Goal: Contribute content

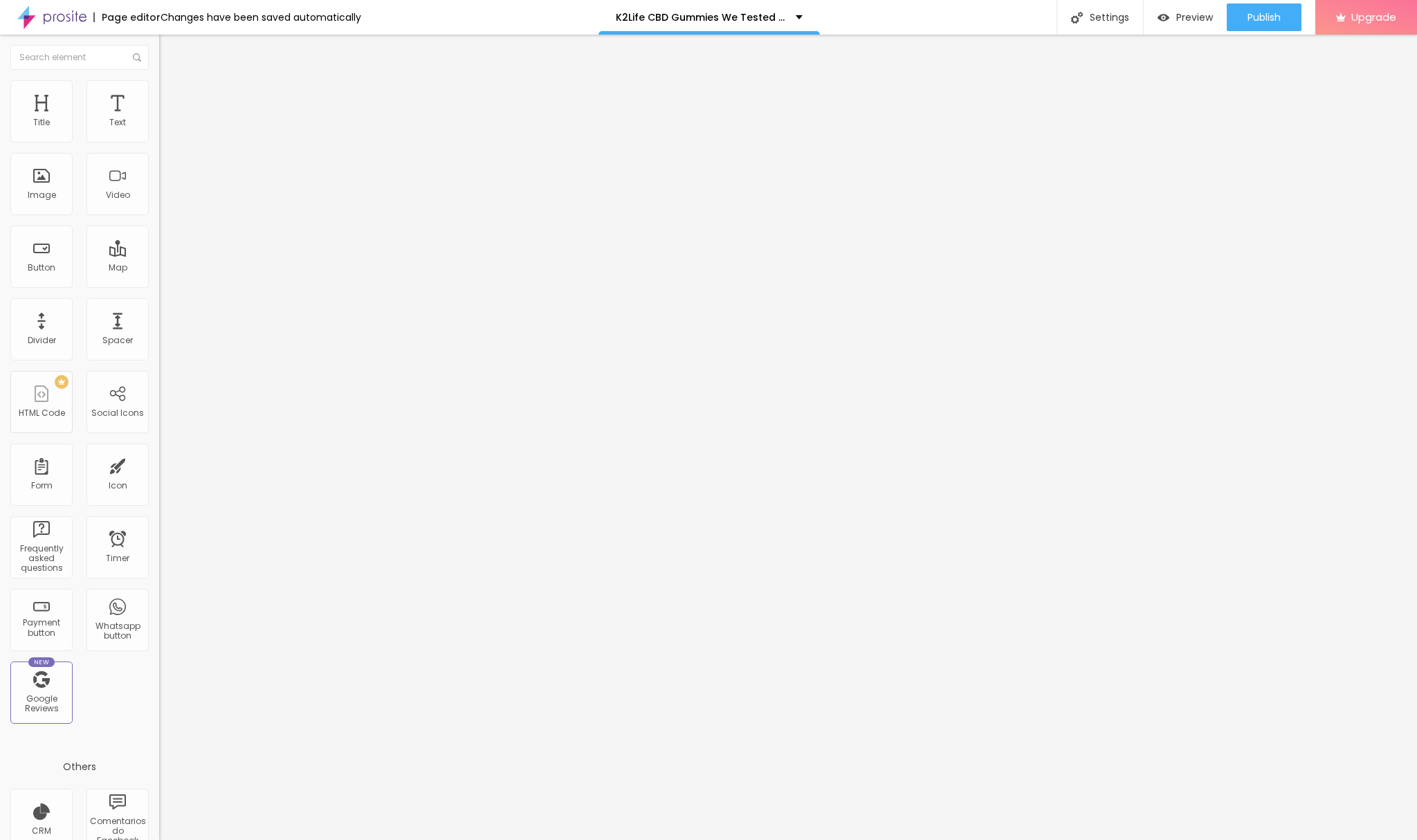
click at [159, 130] on input "entre em contato" at bounding box center [242, 123] width 166 height 14
paste input "👇❗❗𝐒𝐡𝐨𝐩𝐍𝐨𝐰❗❗👇"
type input "👇❗❗𝐒𝐡𝐨𝐩𝐍𝐨𝐰❗❗👇"
click at [159, 285] on input "https://" at bounding box center [242, 278] width 166 height 14
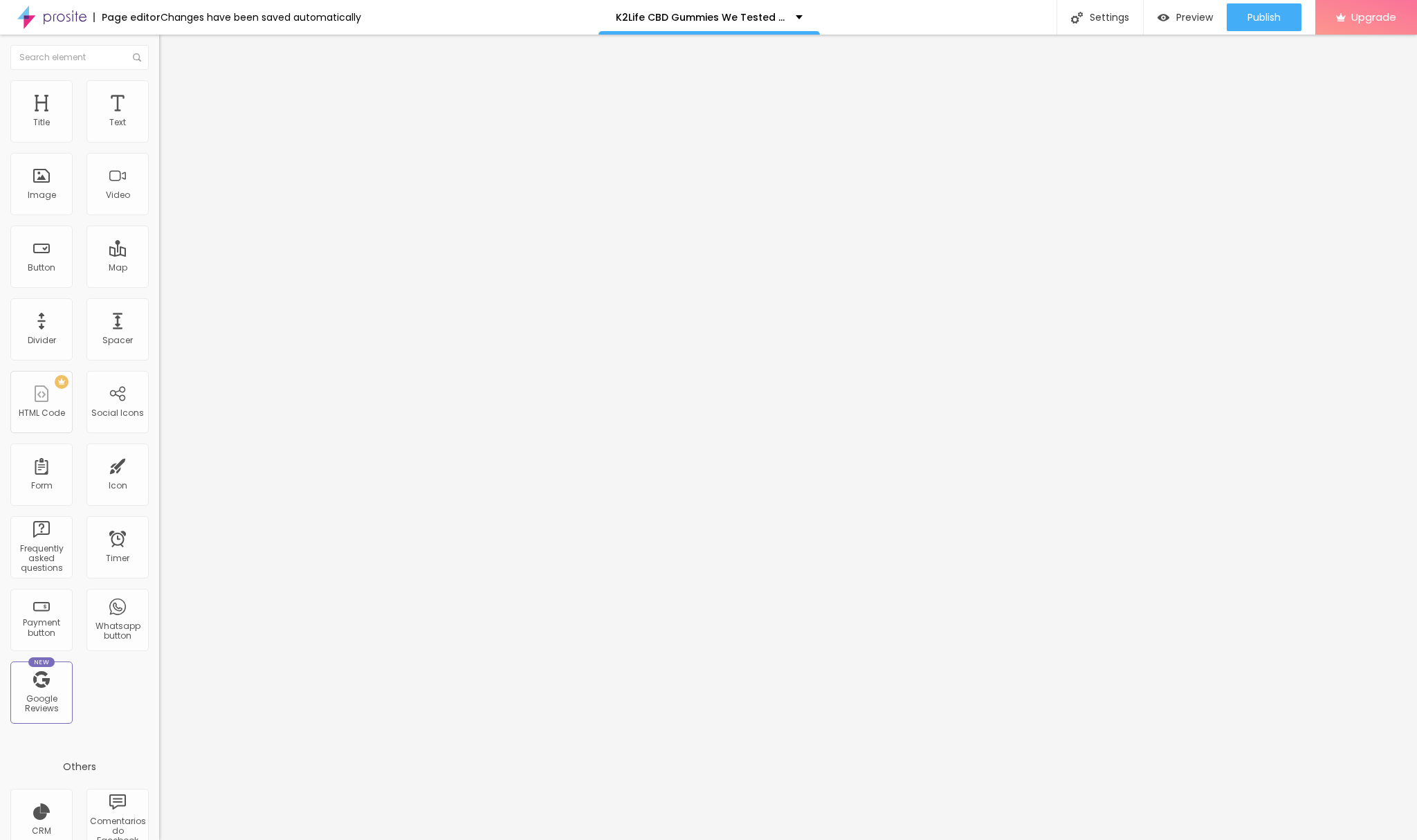
paste input "[DOMAIN_NAME][URL]"
type input "[URL][DOMAIN_NAME]"
click at [159, 119] on span "Change image" at bounding box center [196, 113] width 74 height 12
drag, startPoint x: 163, startPoint y: 227, endPoint x: 182, endPoint y: 234, distance: 20.2
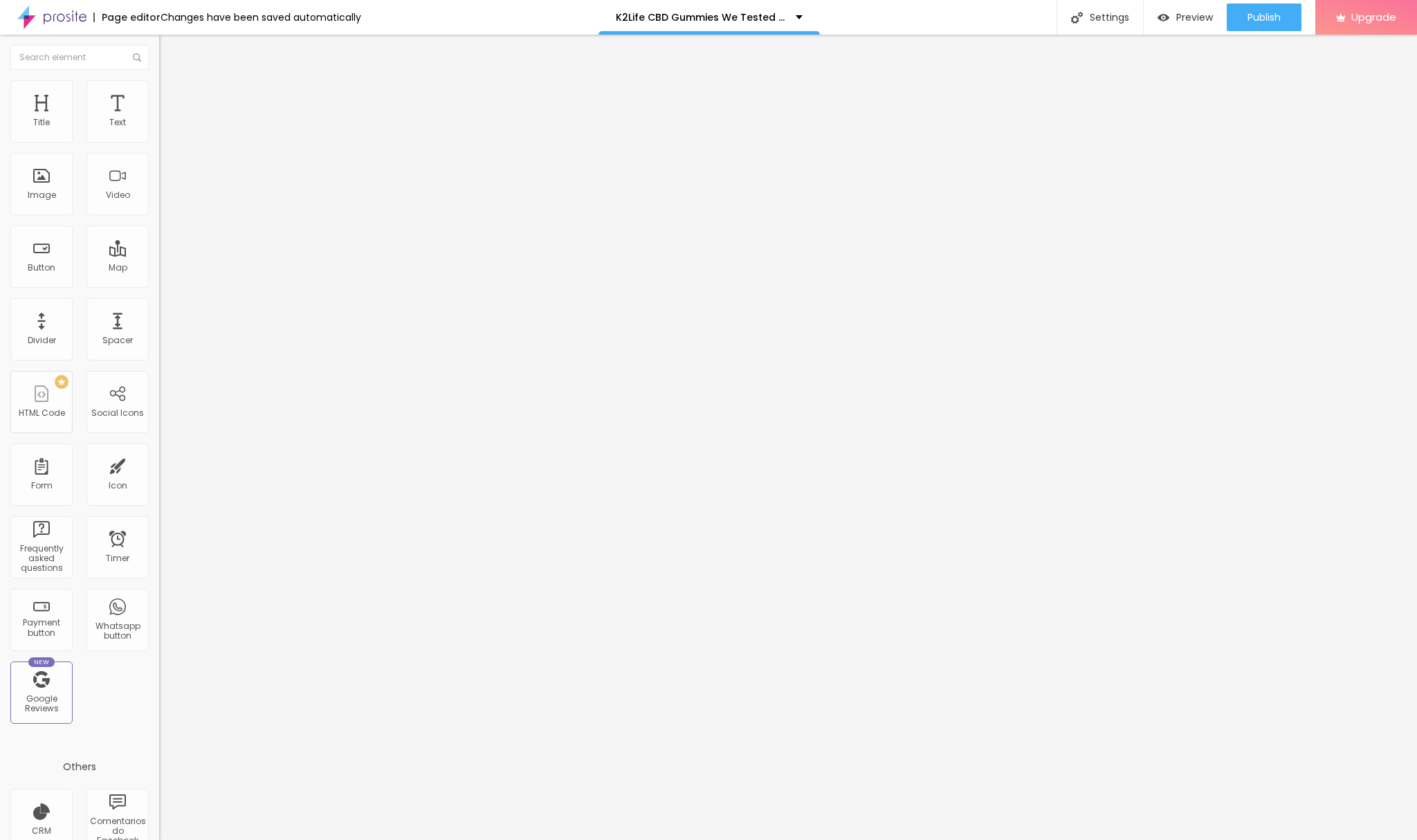
click at [159, 284] on input "https://" at bounding box center [242, 277] width 166 height 14
paste input "[DOMAIN_NAME][URL]"
type input "[URL][DOMAIN_NAME]"
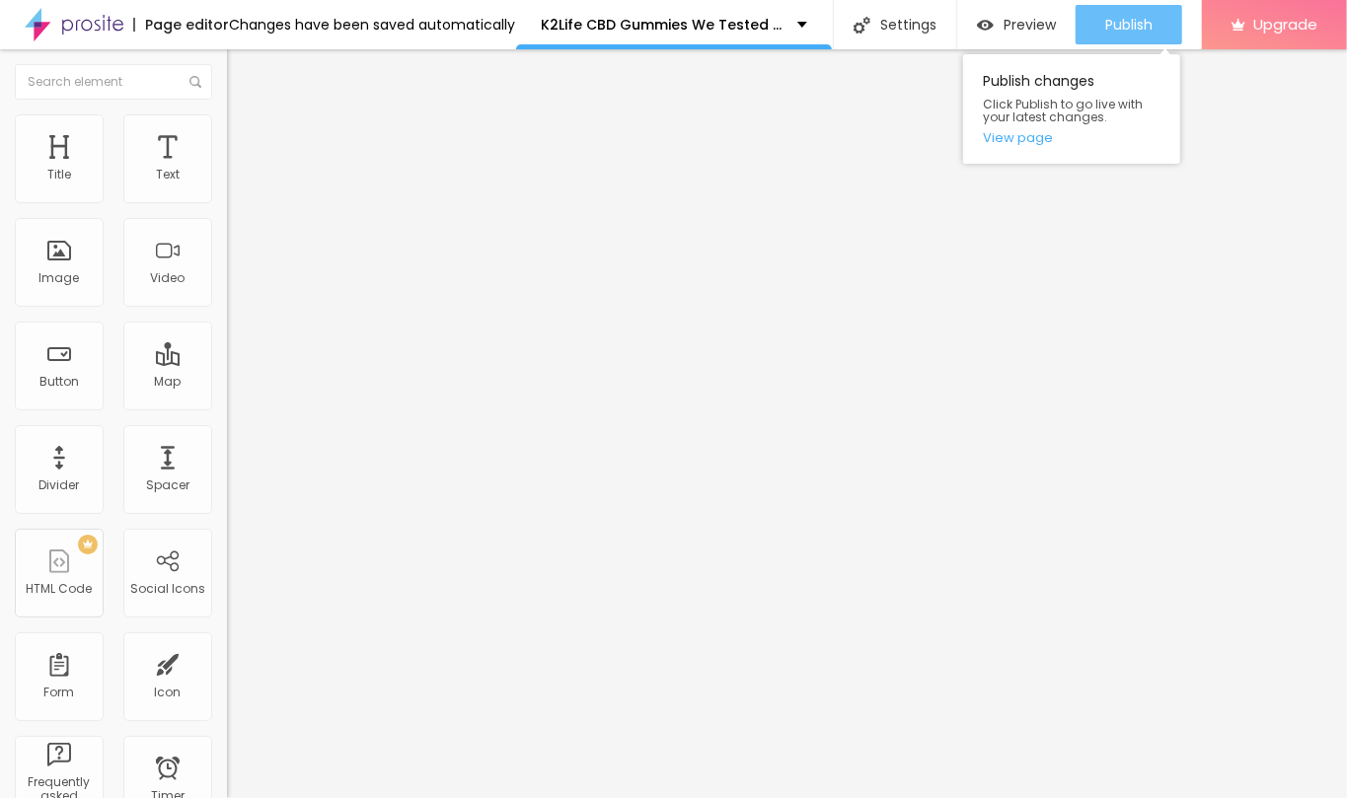
click at [1115, 21] on span "Publish" at bounding box center [1128, 25] width 47 height 16
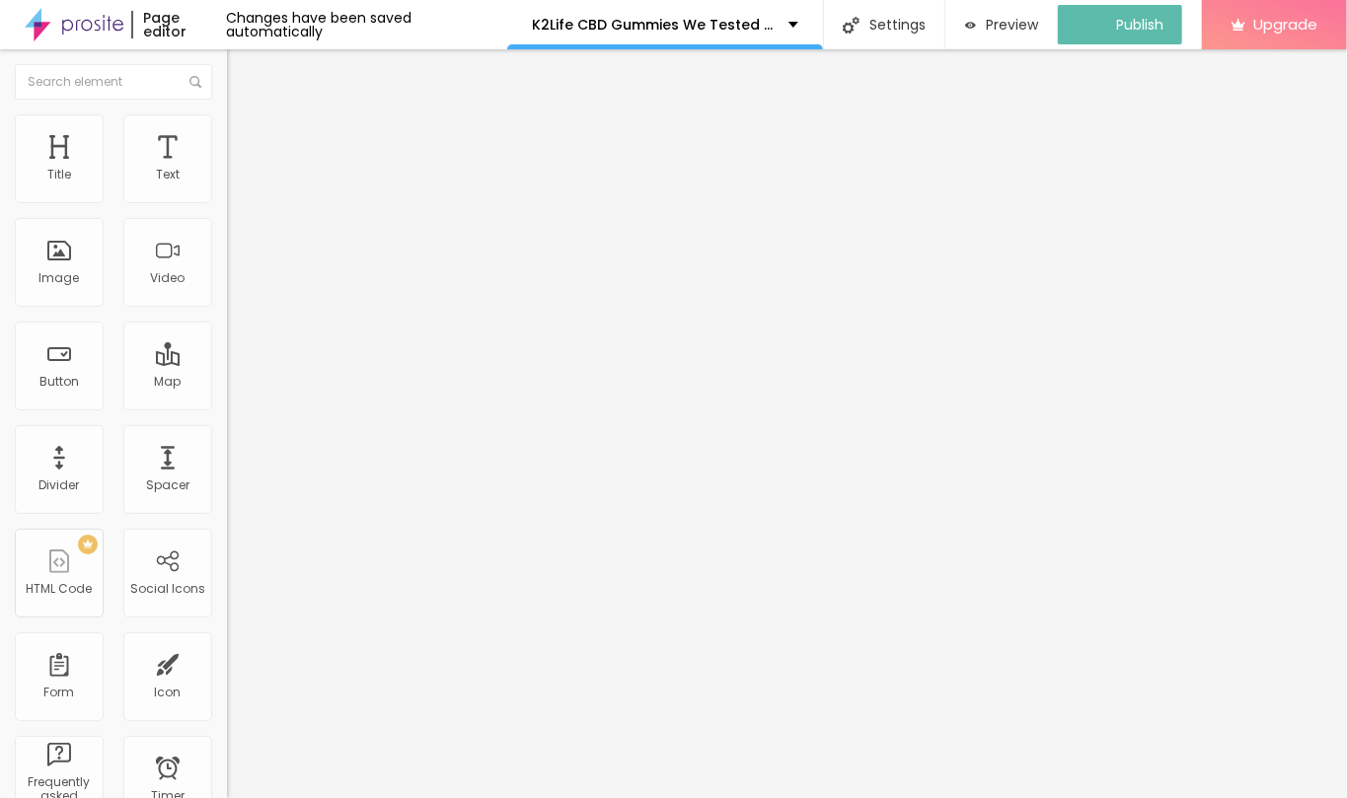
click at [105, 8] on img at bounding box center [74, 24] width 99 height 49
